Goal: Information Seeking & Learning: Learn about a topic

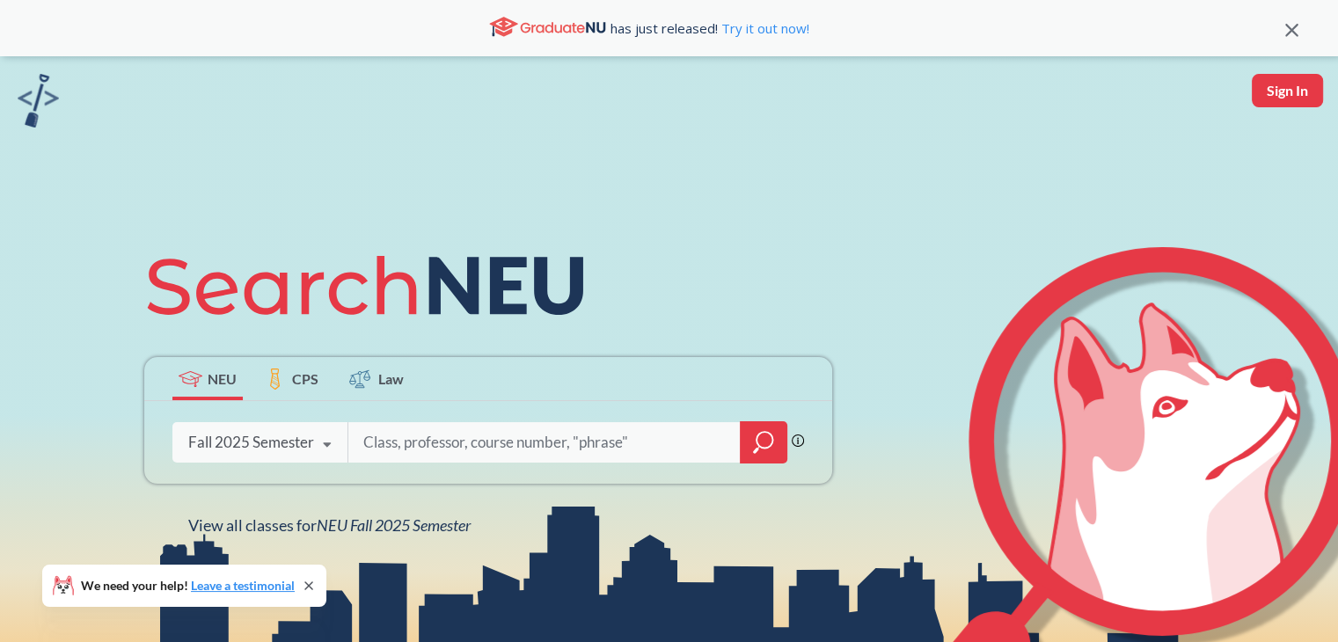
scroll to position [217, 0]
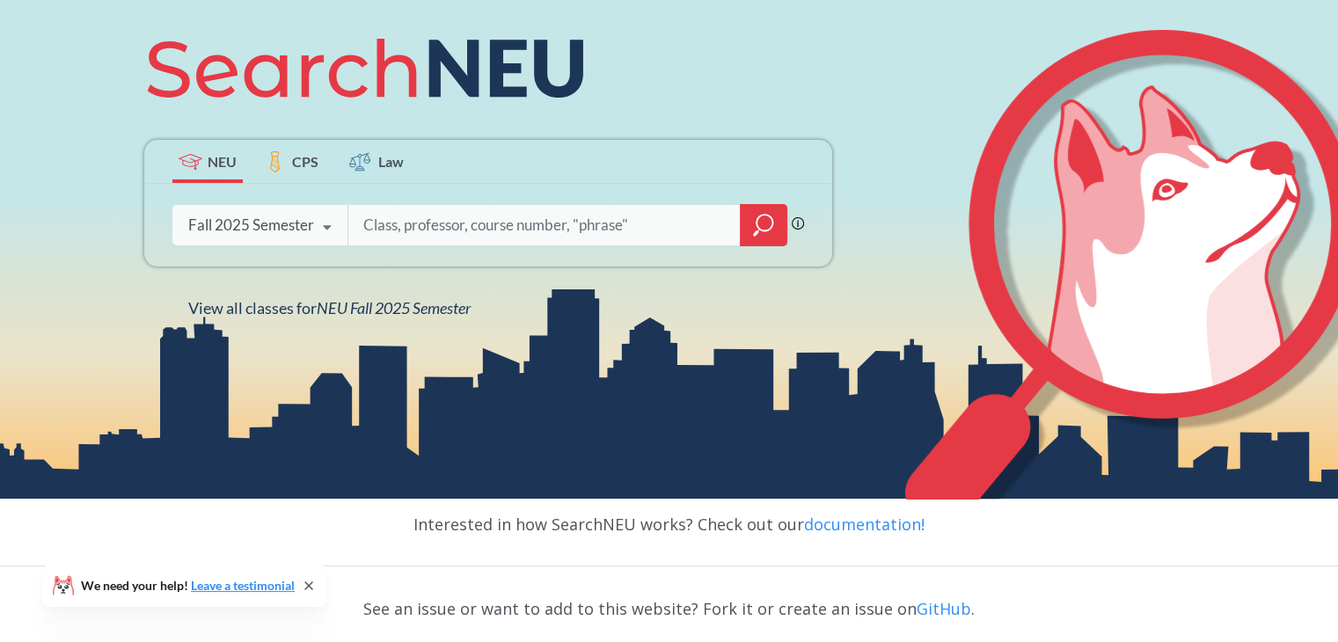
click at [482, 200] on div "Phrase search guarantees the exact search appears in the results. Ex. If you wa…" at bounding box center [488, 225] width 688 height 83
click at [475, 222] on input "search" at bounding box center [545, 225] width 366 height 37
click at [403, 222] on input "search" at bounding box center [545, 225] width 366 height 37
type input "2209"
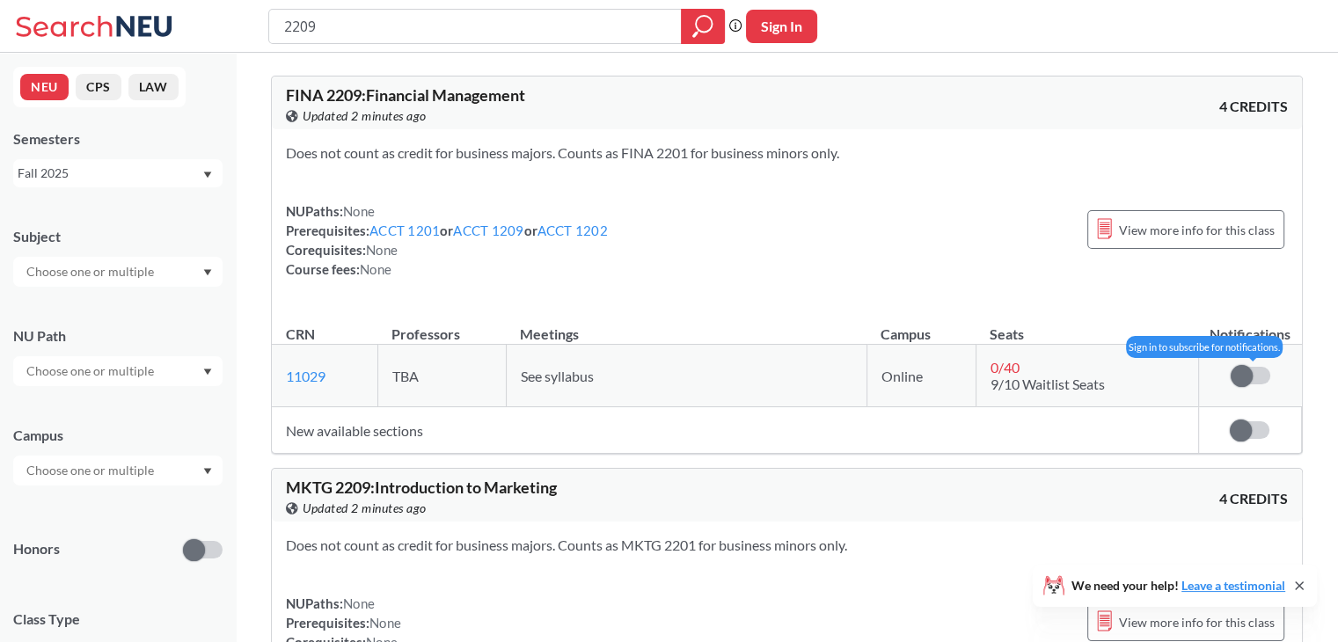
click at [1257, 381] on label at bounding box center [1251, 376] width 40 height 18
click at [1231, 367] on input "checkbox" at bounding box center [1231, 367] width 0 height 0
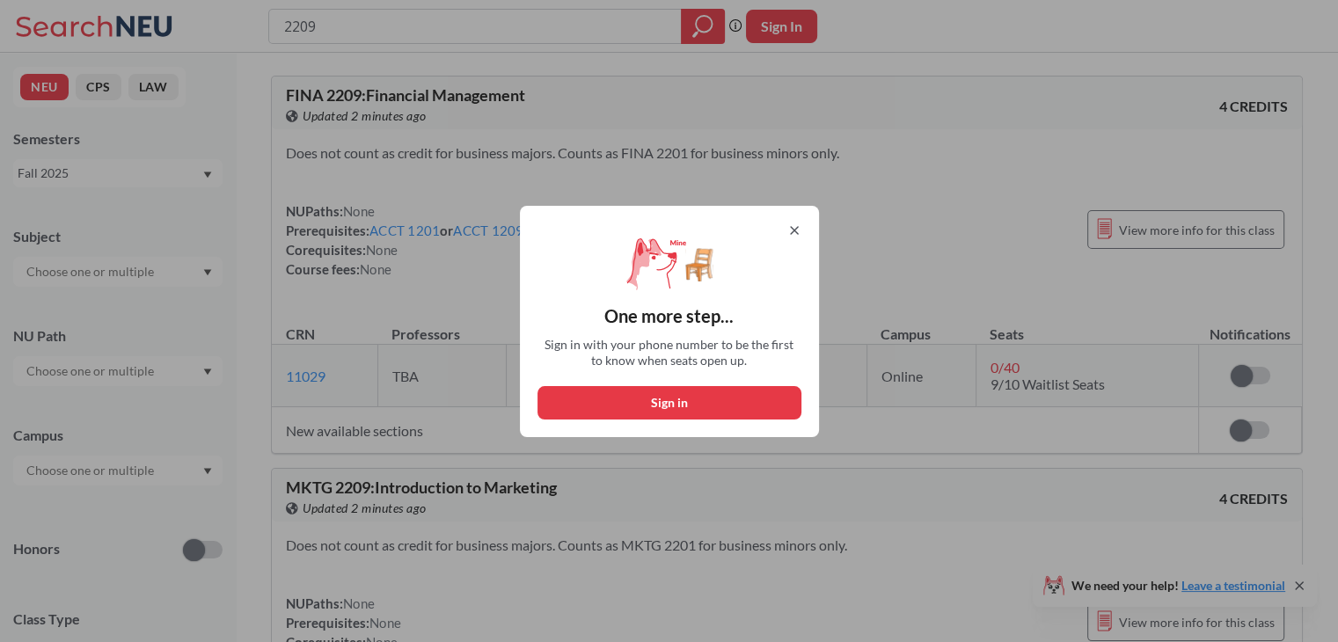
click at [686, 403] on button "Sign in" at bounding box center [670, 402] width 264 height 33
select select "US"
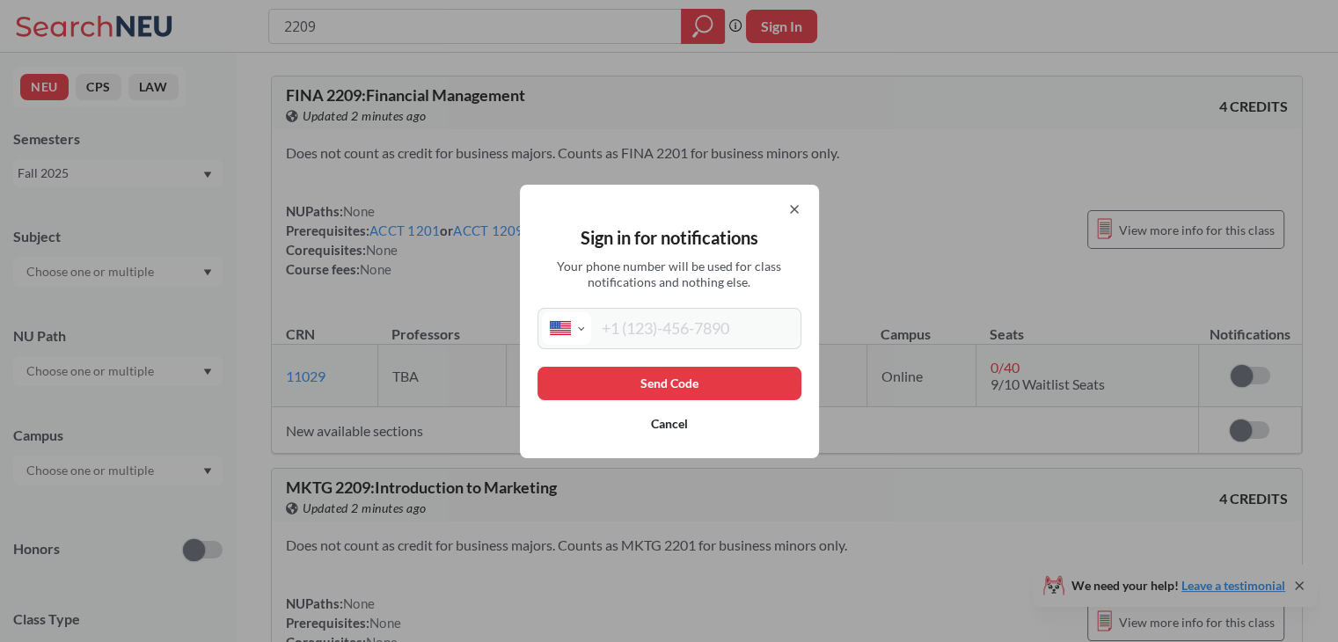
click at [667, 341] on input "tel" at bounding box center [694, 328] width 206 height 33
type input "[PHONE_NUMBER]"
click at [672, 381] on button "Send Code" at bounding box center [670, 383] width 264 height 33
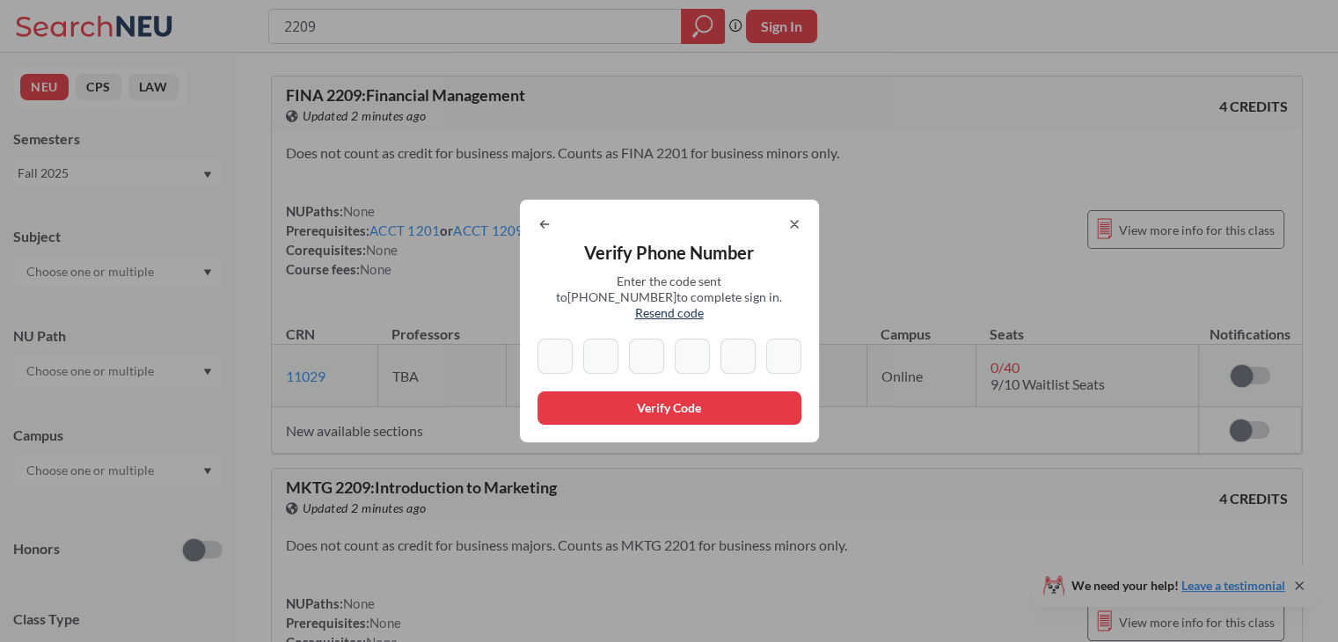
type input "9"
type input "4"
type input "5"
type input "6"
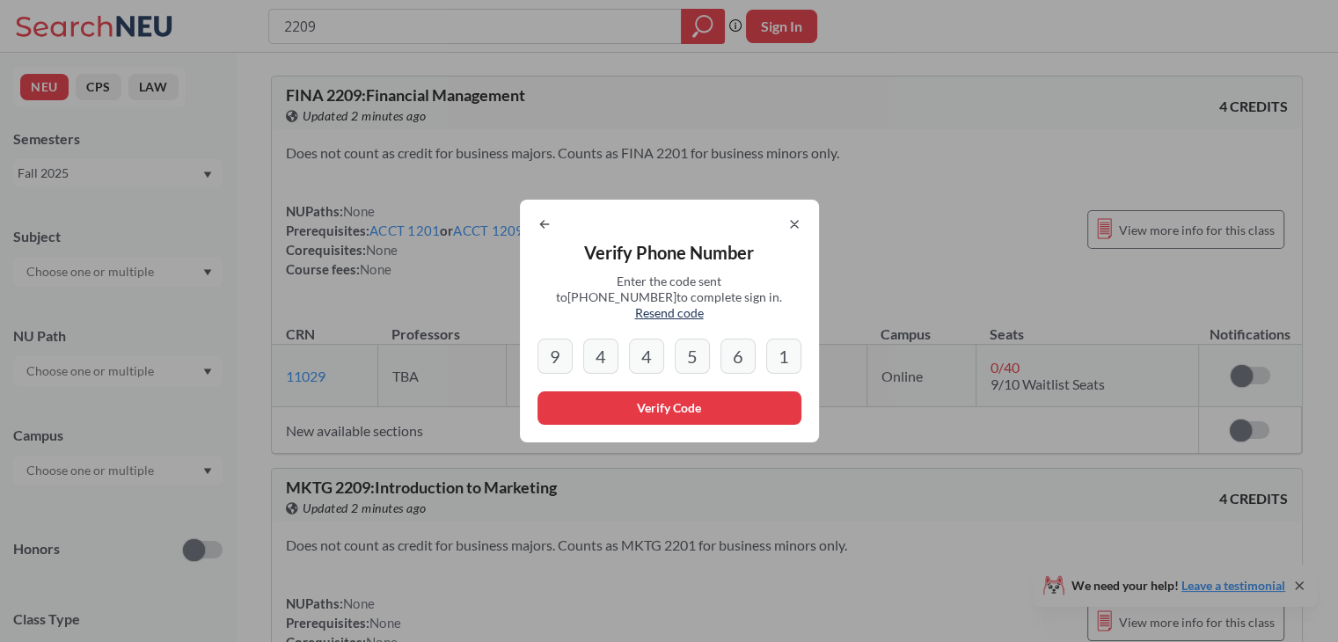
type input "1"
click at [684, 402] on button "Verify Code" at bounding box center [670, 408] width 264 height 33
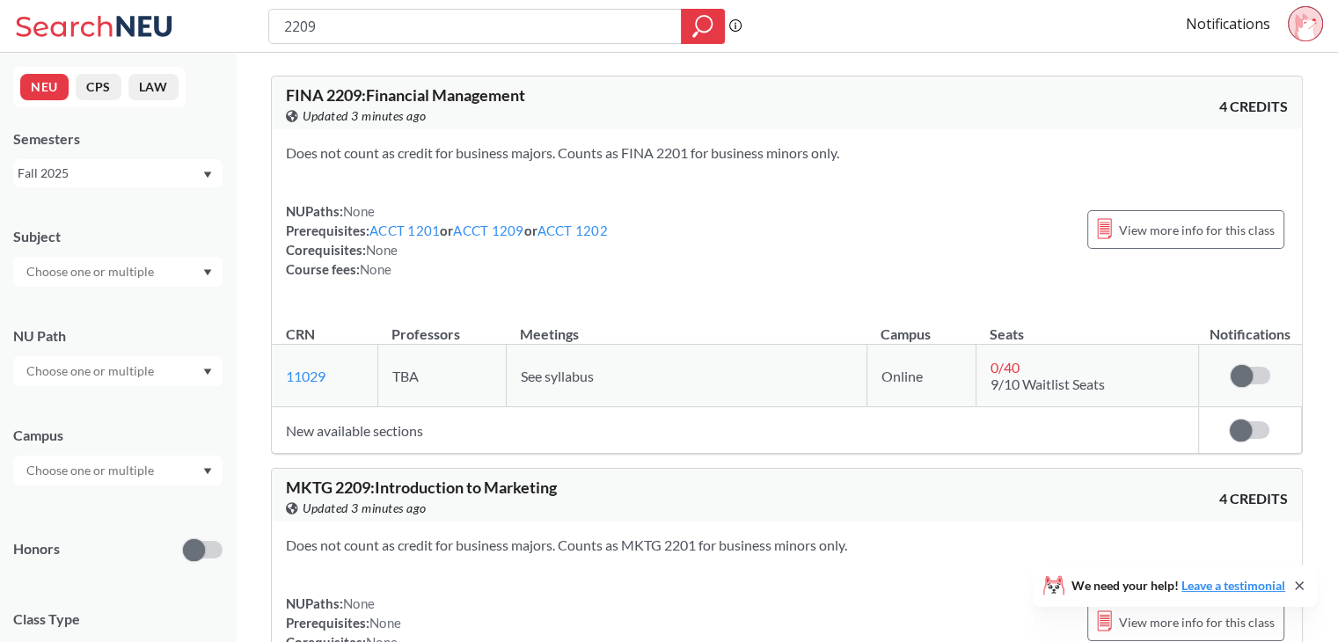
click at [1252, 385] on td "Subscribe to notifications for this section" at bounding box center [1250, 376] width 103 height 62
click at [1246, 372] on span at bounding box center [1242, 376] width 22 height 22
click at [1231, 367] on input "checkbox" at bounding box center [1231, 367] width 0 height 0
click at [1243, 444] on td "Subscribe to notifications for this section" at bounding box center [1250, 430] width 103 height 47
click at [1243, 430] on span at bounding box center [1241, 431] width 22 height 22
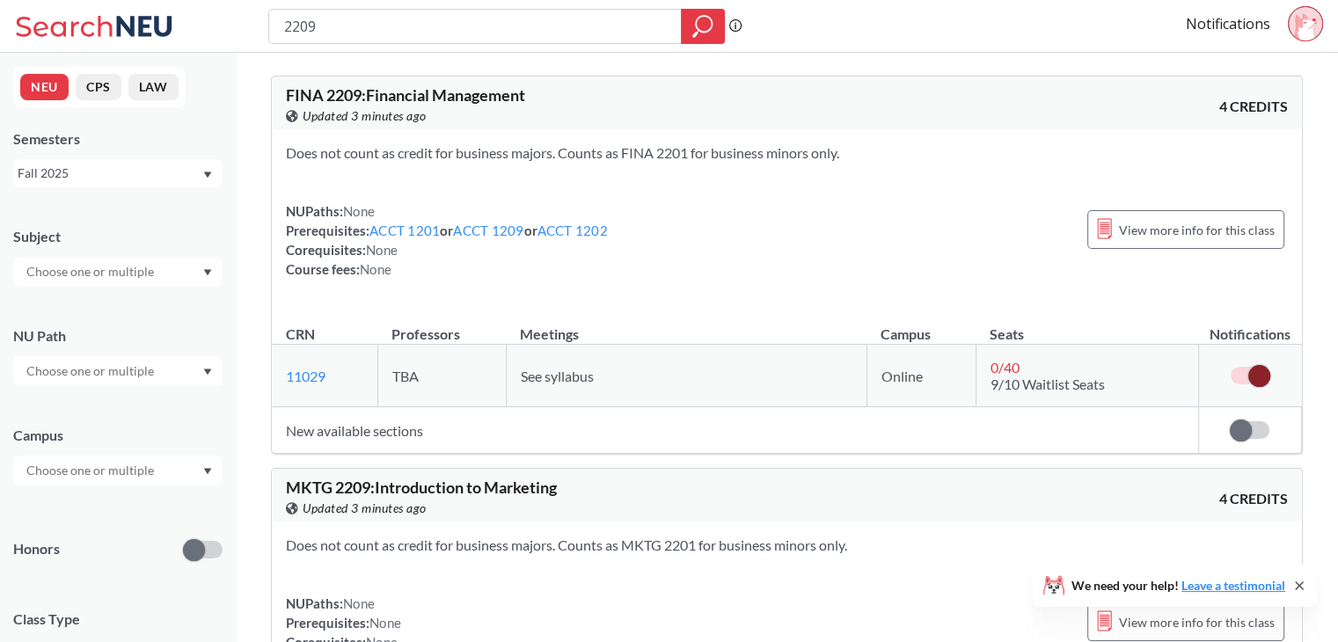
click at [1230, 422] on input "checkbox" at bounding box center [1230, 422] width 0 height 0
click at [1190, 234] on span "View more info for this class" at bounding box center [1197, 230] width 156 height 22
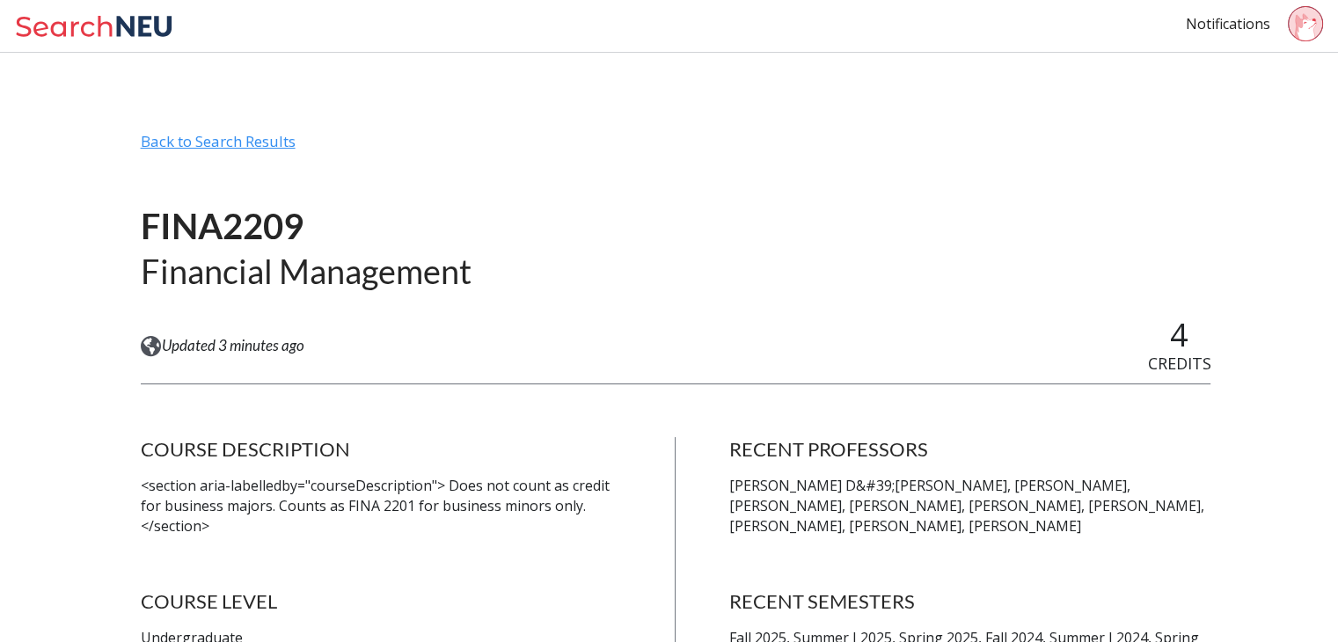
click at [222, 136] on div "Back to Search Results" at bounding box center [676, 148] width 1071 height 33
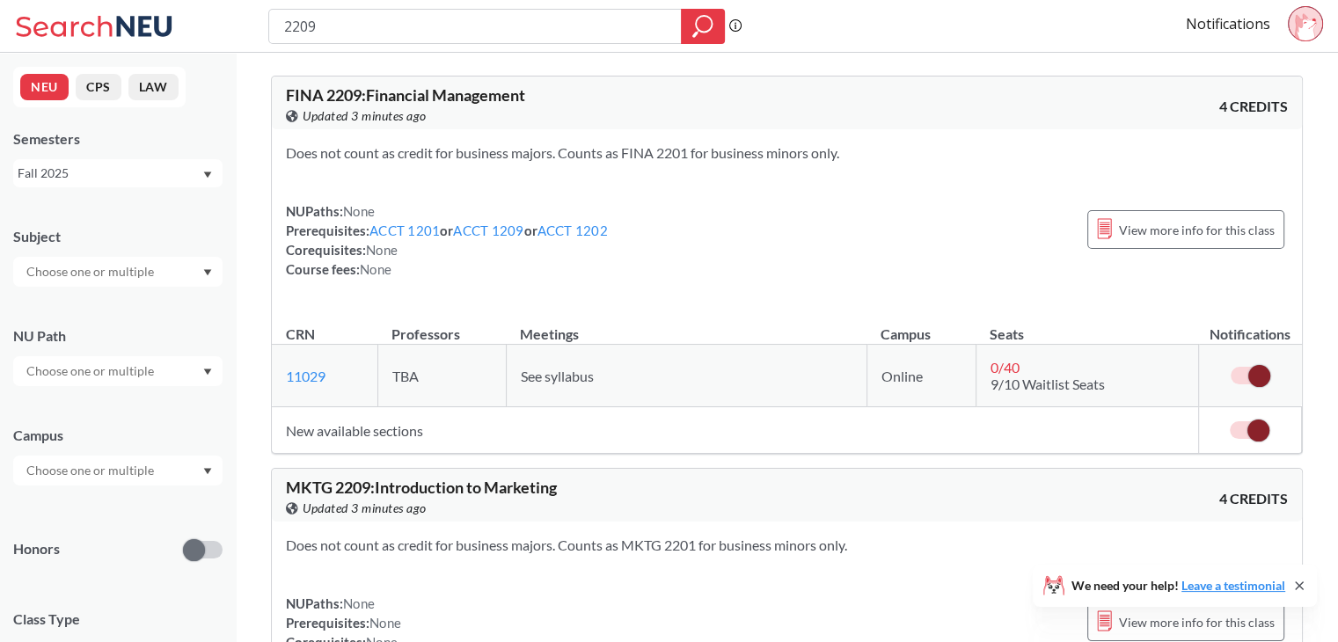
click at [368, 20] on input "2209" at bounding box center [475, 26] width 386 height 30
click at [441, 33] on input "2209" at bounding box center [475, 26] width 386 height 30
type input "2201"
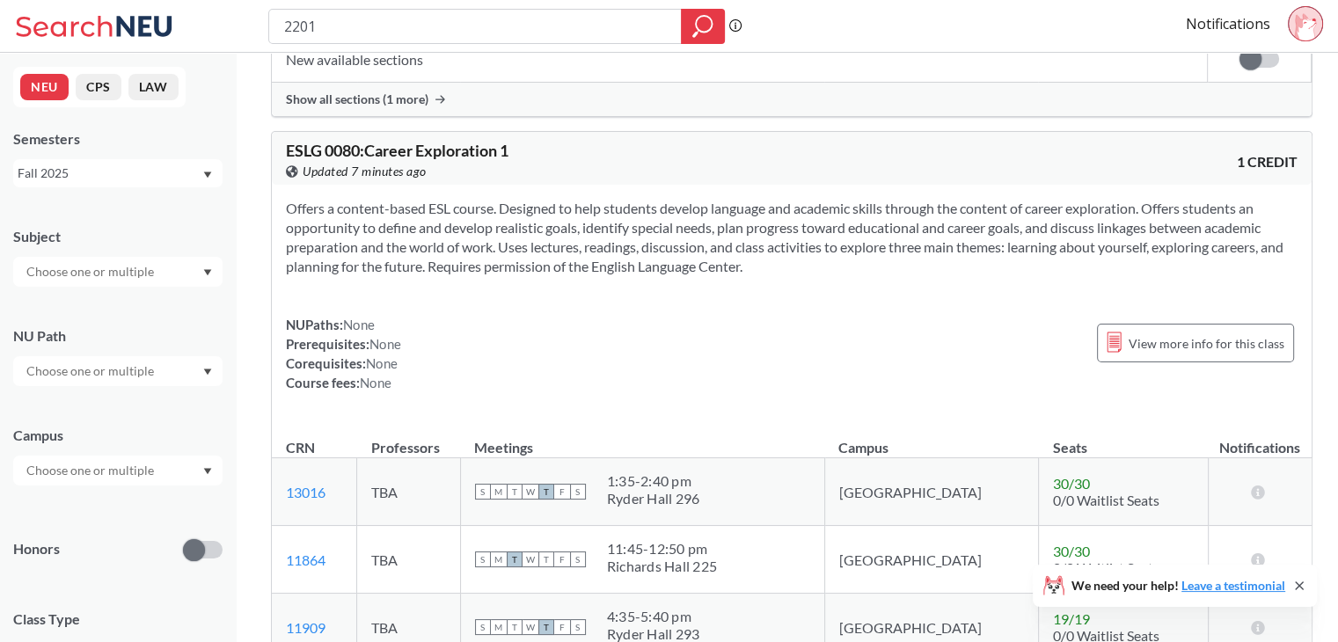
scroll to position [3745, 0]
click at [409, 34] on input "2201" at bounding box center [475, 26] width 386 height 30
type input "1101"
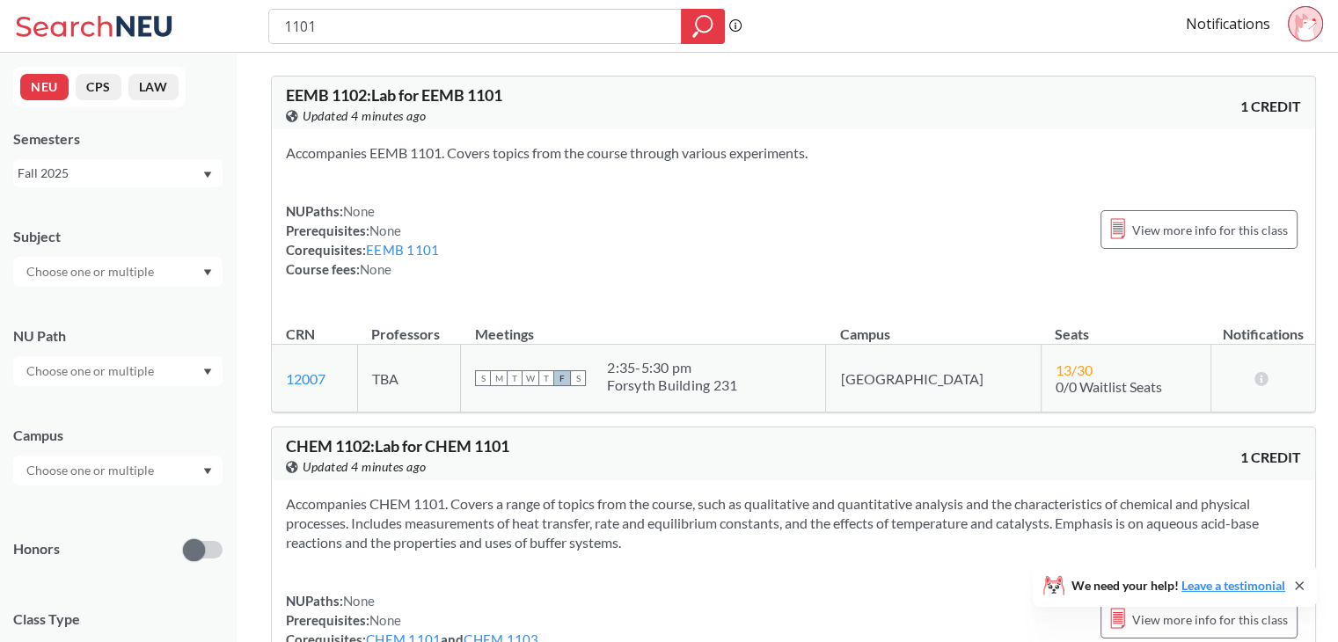
click at [396, 27] on input "1101" at bounding box center [475, 26] width 386 height 30
type input "220"
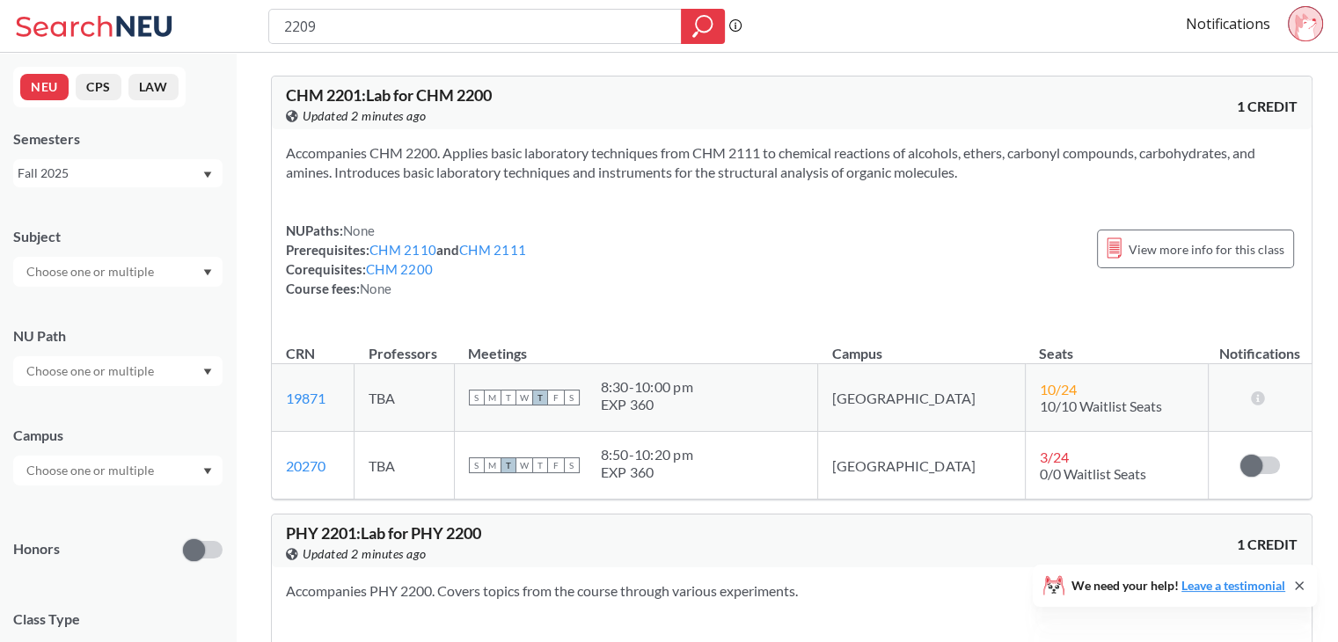
type input "2209"
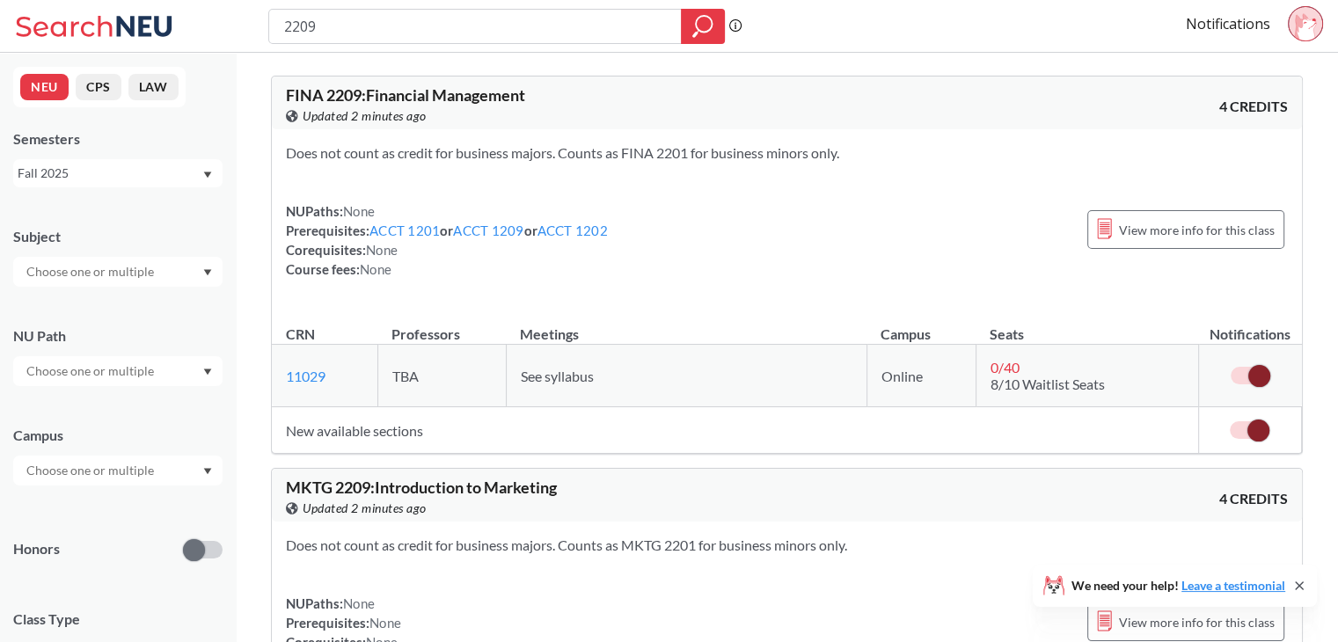
click at [363, 432] on td "New available sections" at bounding box center [735, 430] width 927 height 47
click at [1165, 232] on span "View more info for this class" at bounding box center [1197, 230] width 156 height 22
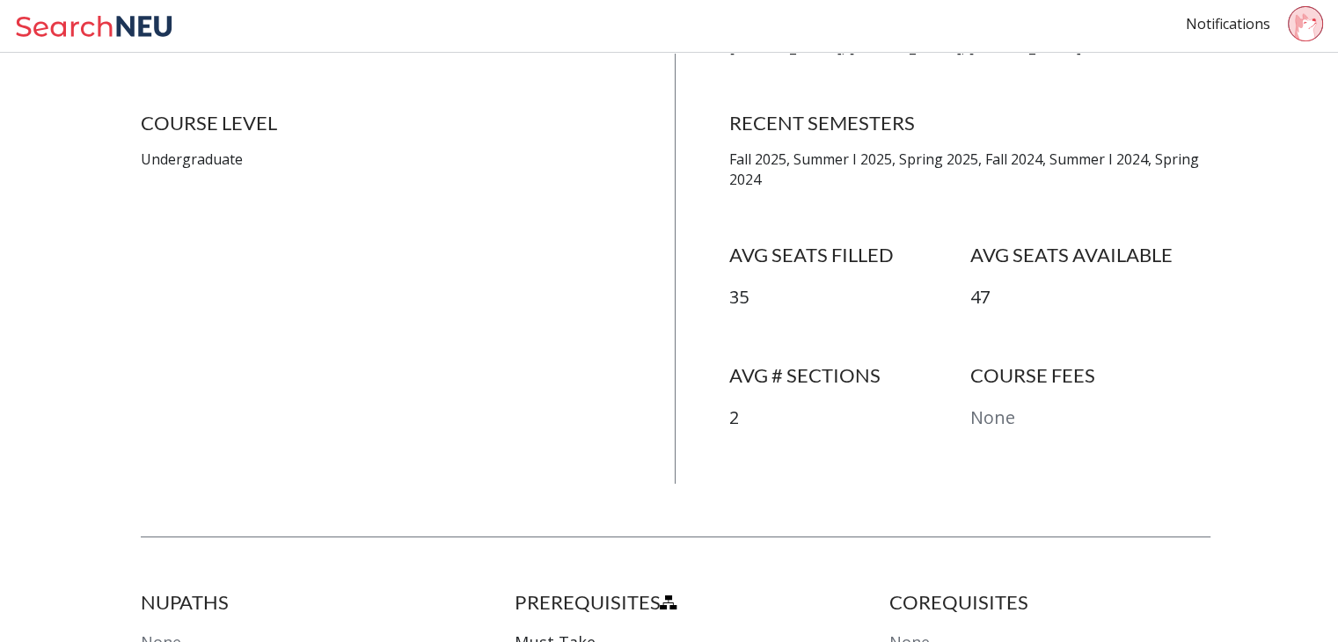
scroll to position [510, 0]
